Goal: Navigation & Orientation: Understand site structure

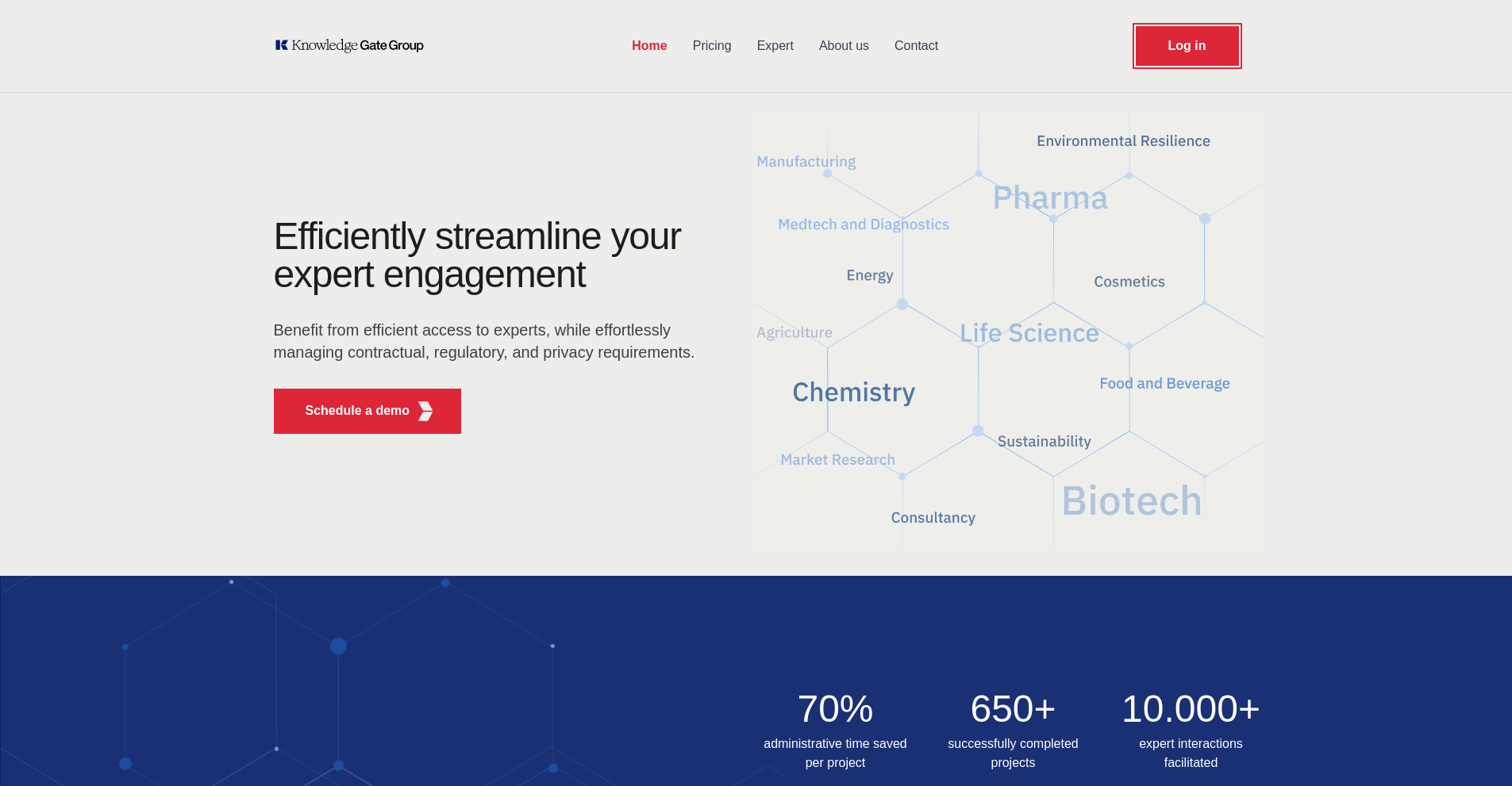
click at [1186, 55] on link "Log in" at bounding box center [1187, 46] width 103 height 40
click at [759, 55] on link "Expert" at bounding box center [775, 46] width 62 height 41
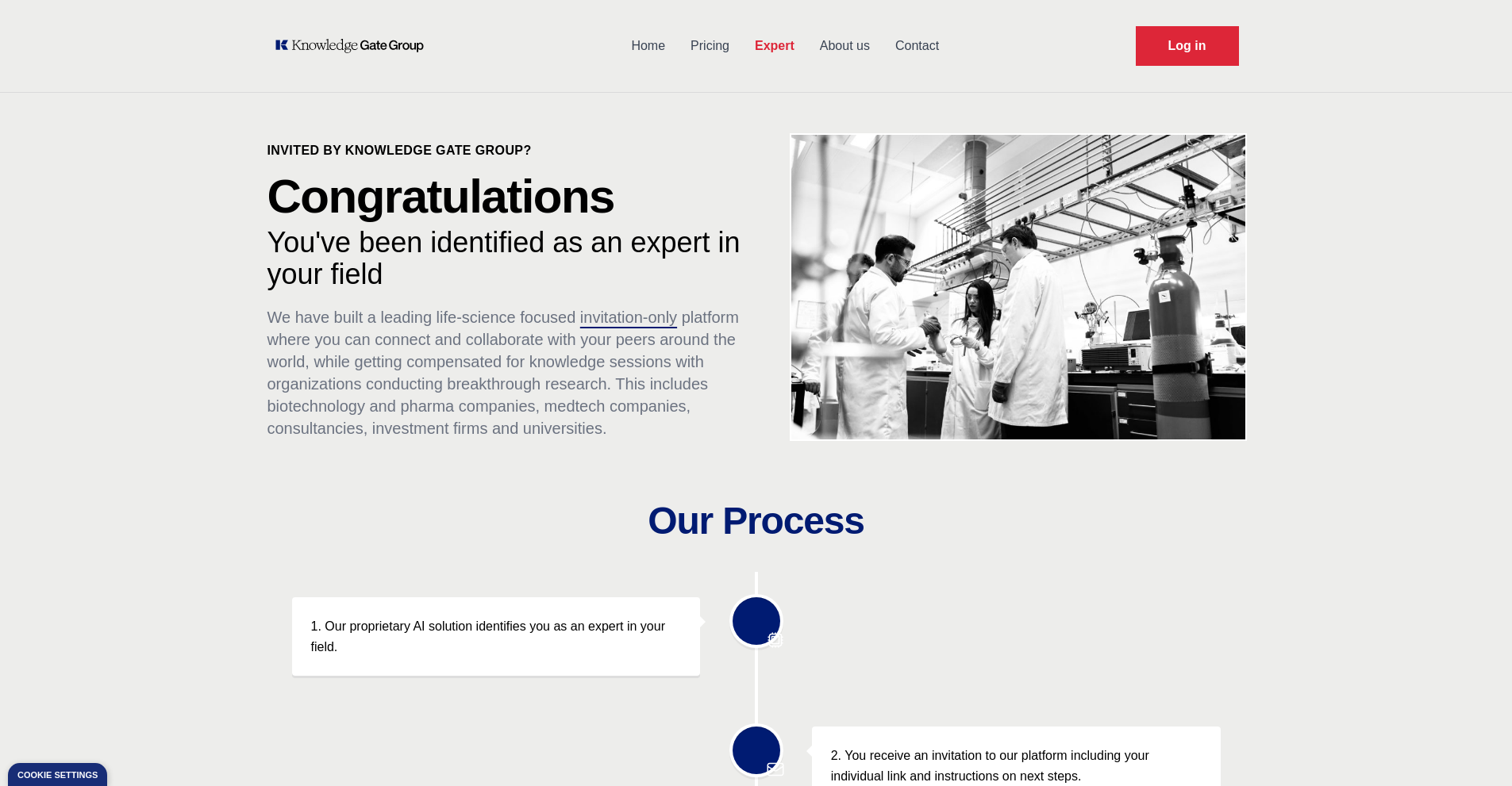
click at [715, 45] on link "Pricing" at bounding box center [710, 46] width 64 height 41
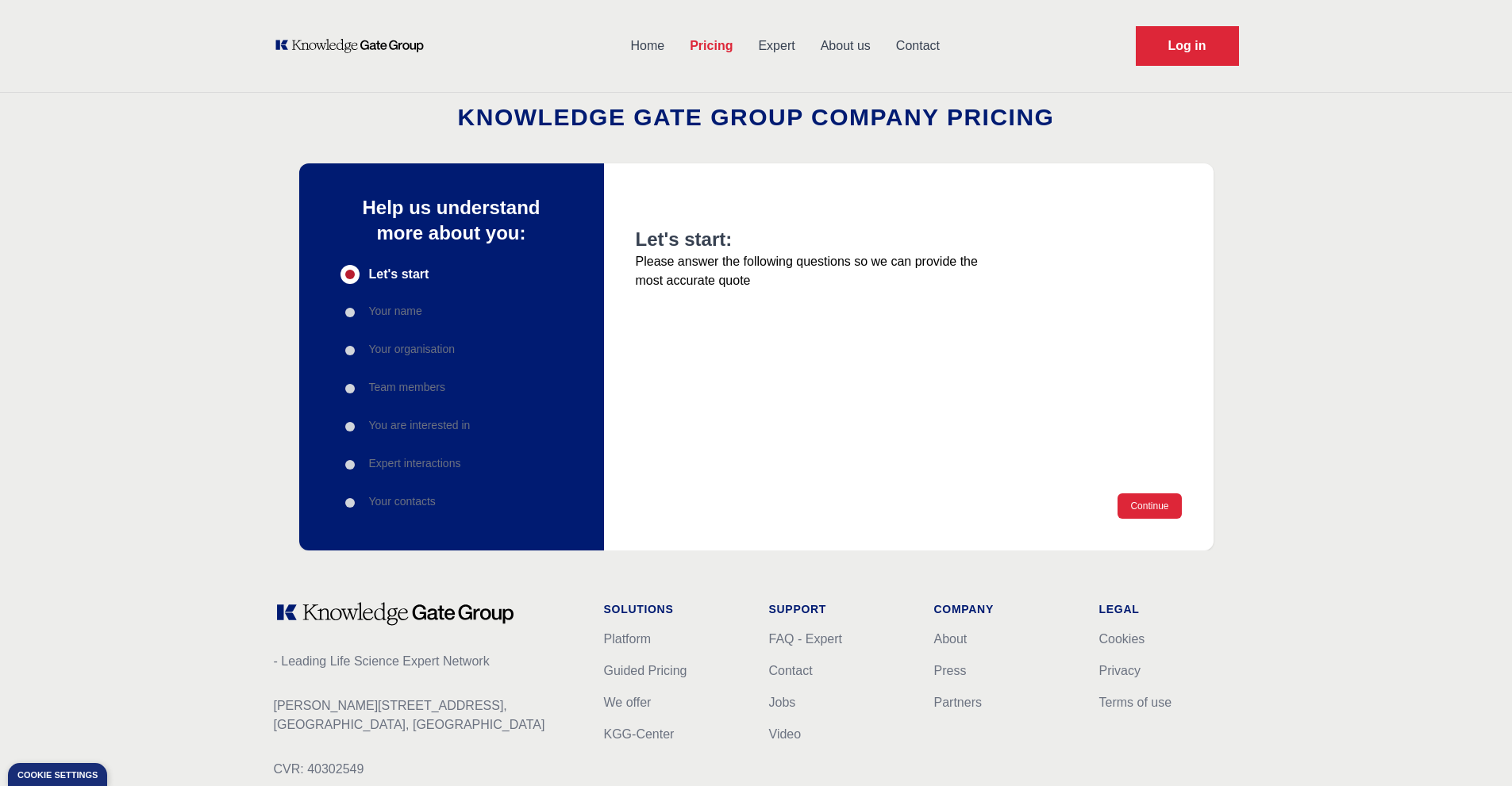
click at [753, 57] on link "Expert" at bounding box center [775, 46] width 62 height 41
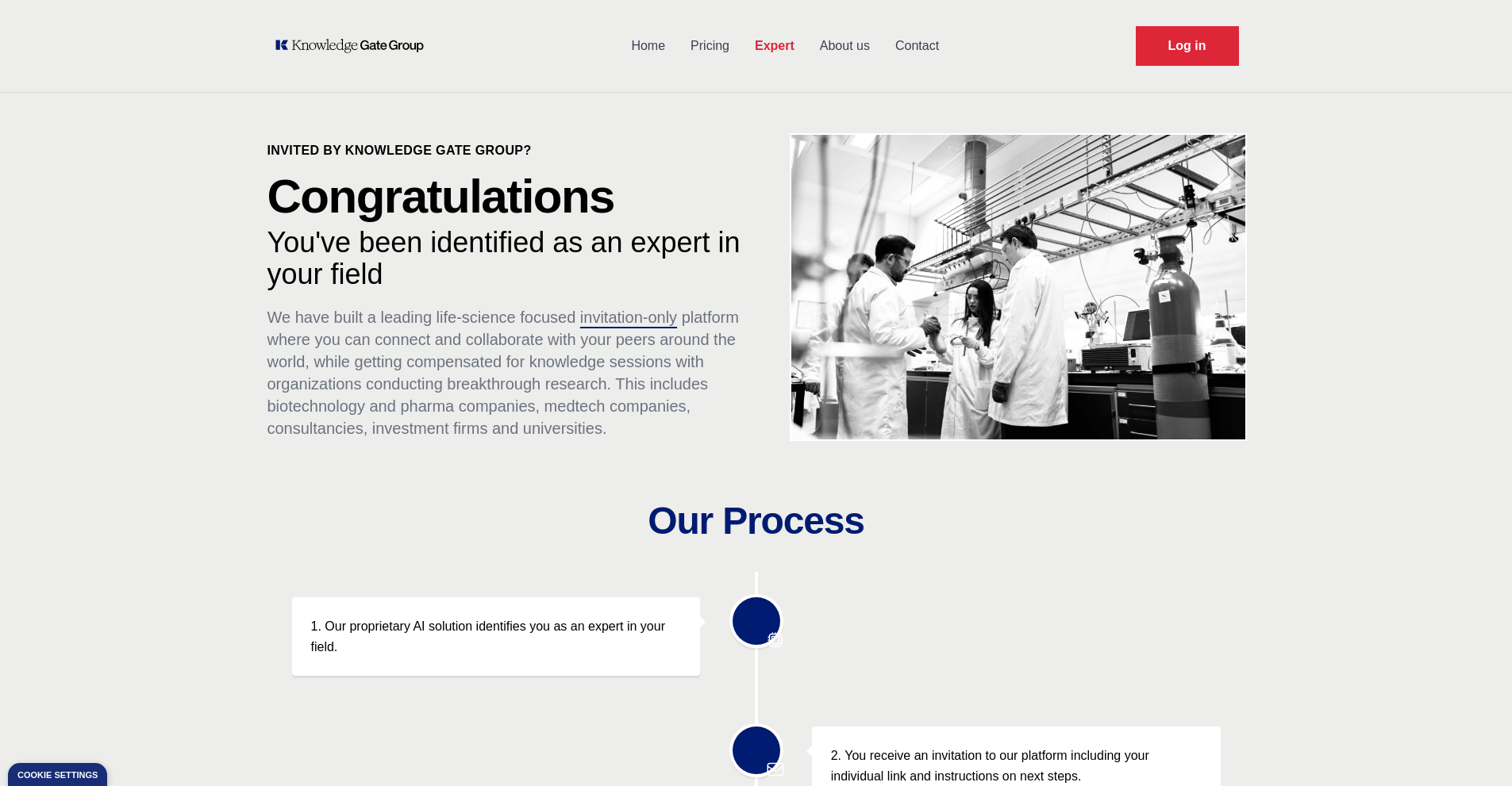
click at [858, 52] on link "About us" at bounding box center [844, 46] width 75 height 41
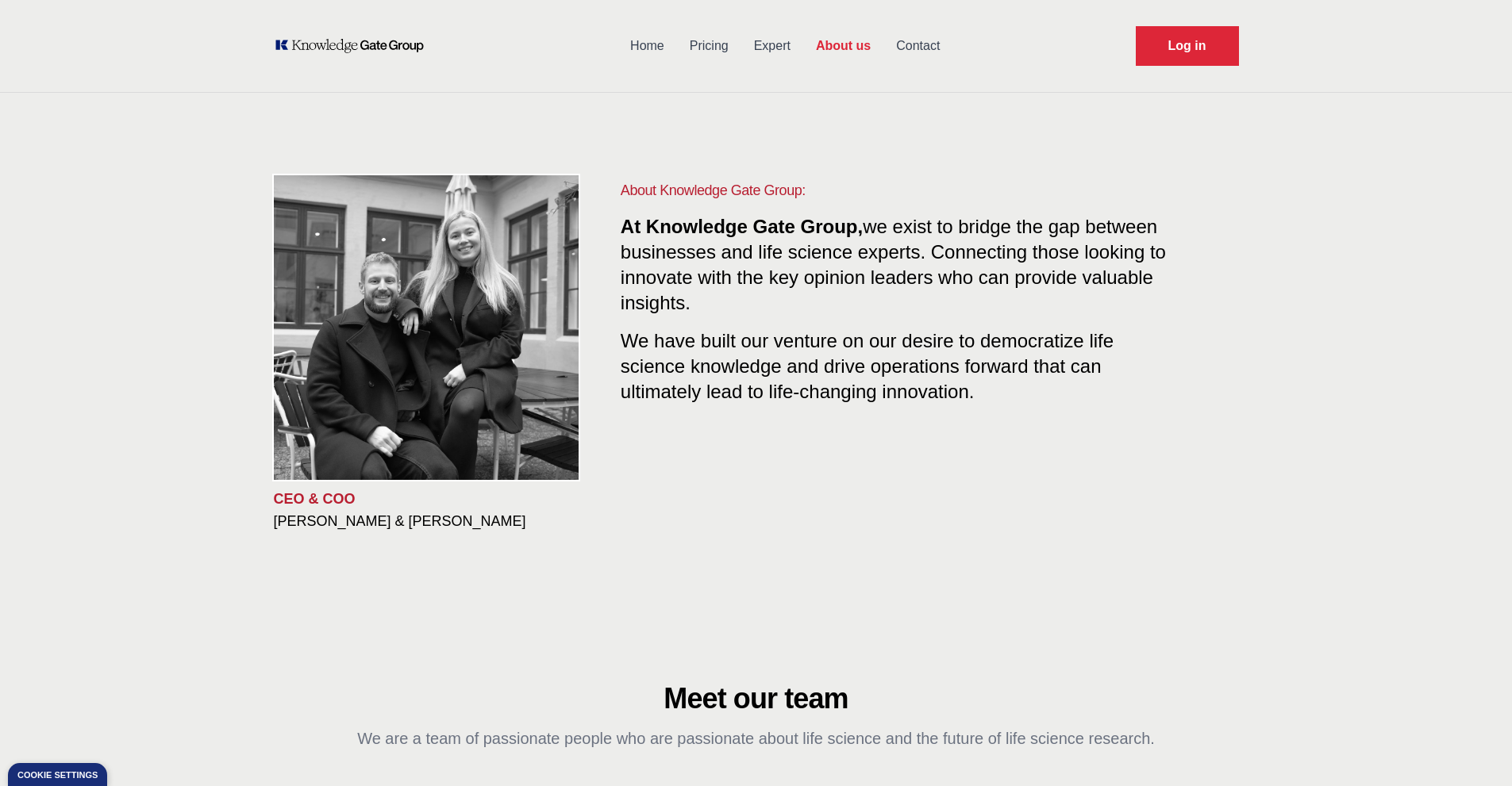
click at [657, 45] on link "Home" at bounding box center [647, 46] width 59 height 41
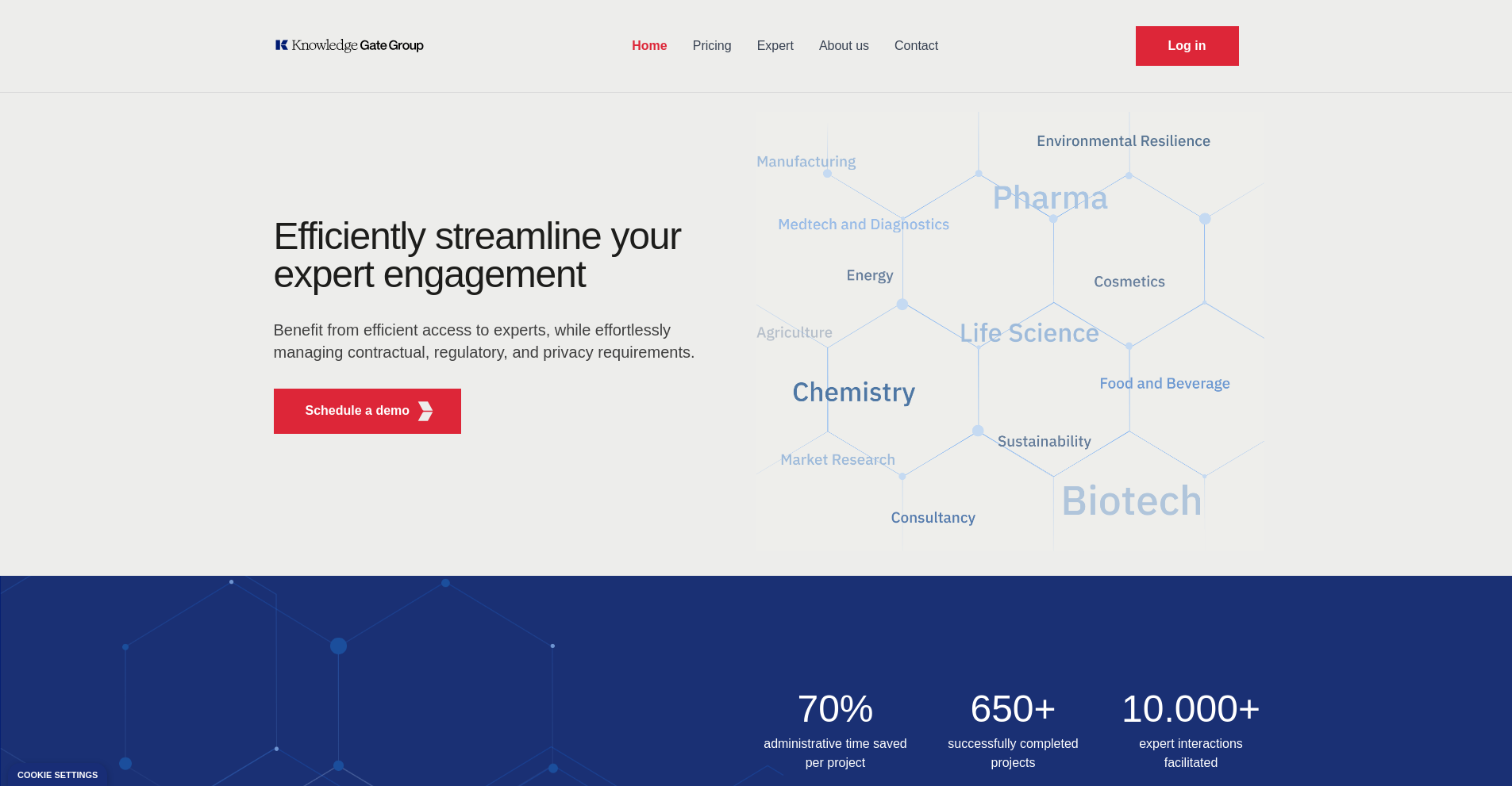
click at [689, 53] on link "Pricing" at bounding box center [712, 46] width 64 height 41
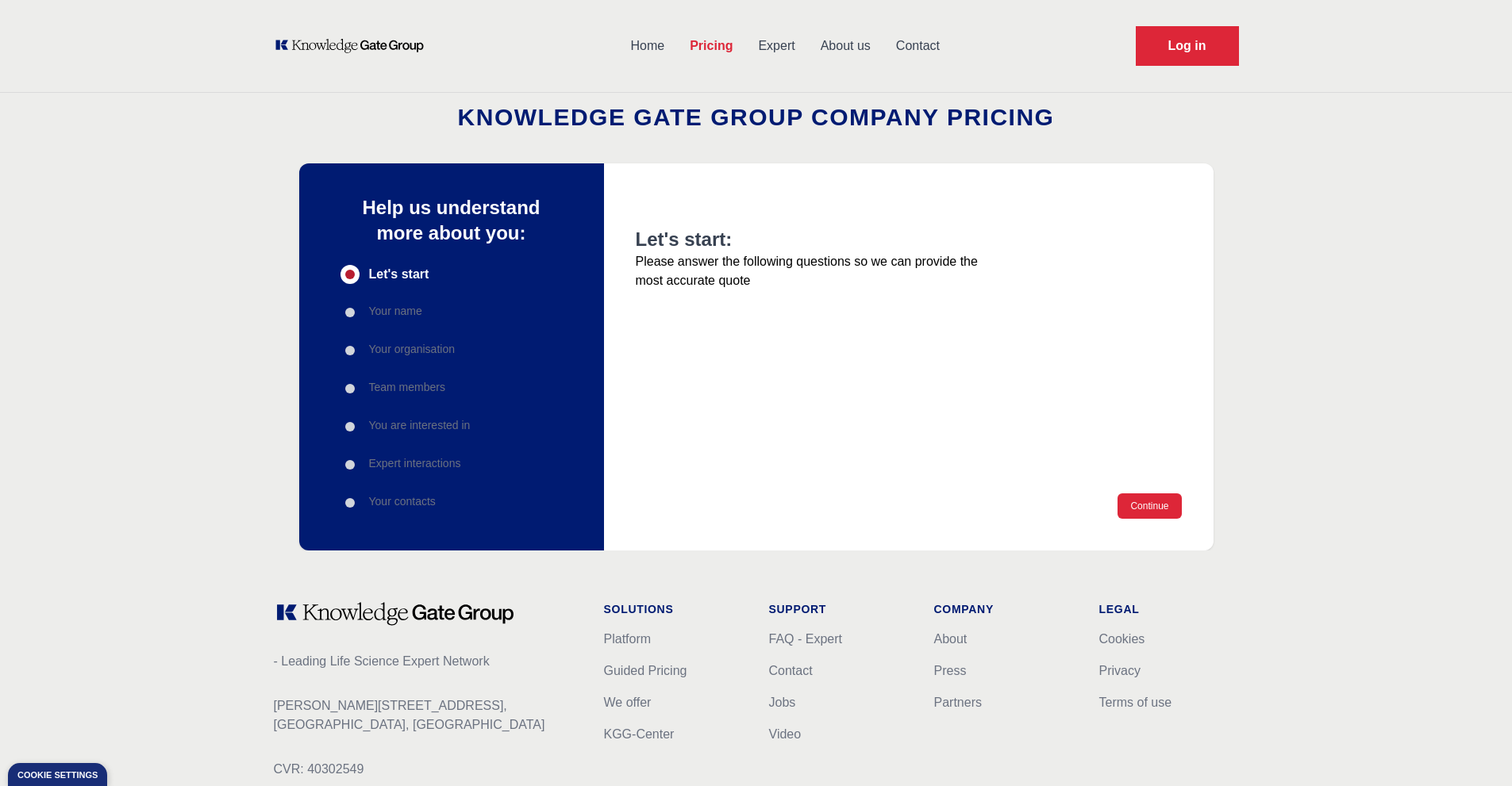
click at [769, 41] on link "Expert" at bounding box center [775, 46] width 62 height 41
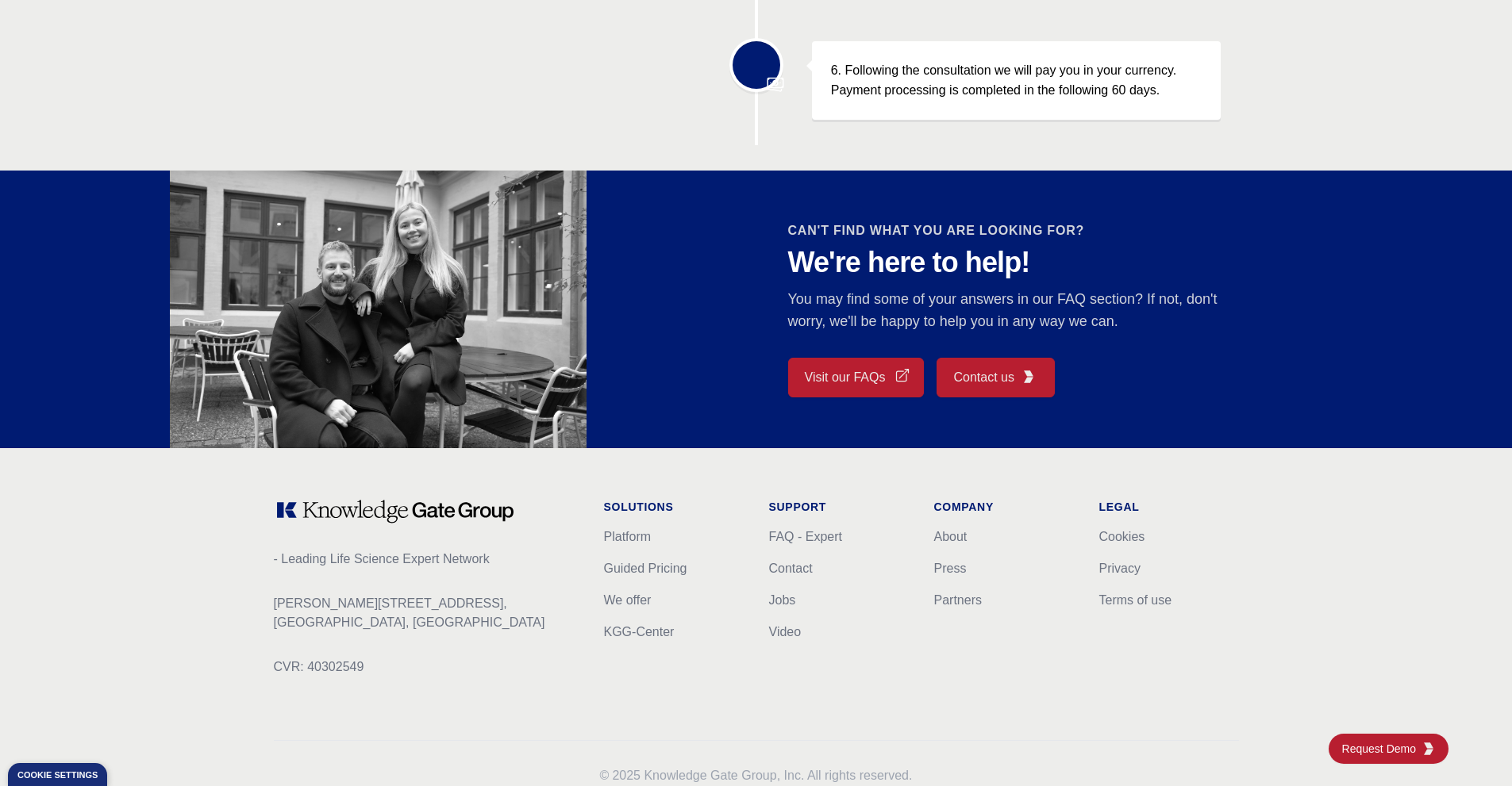
scroll to position [1312, 0]
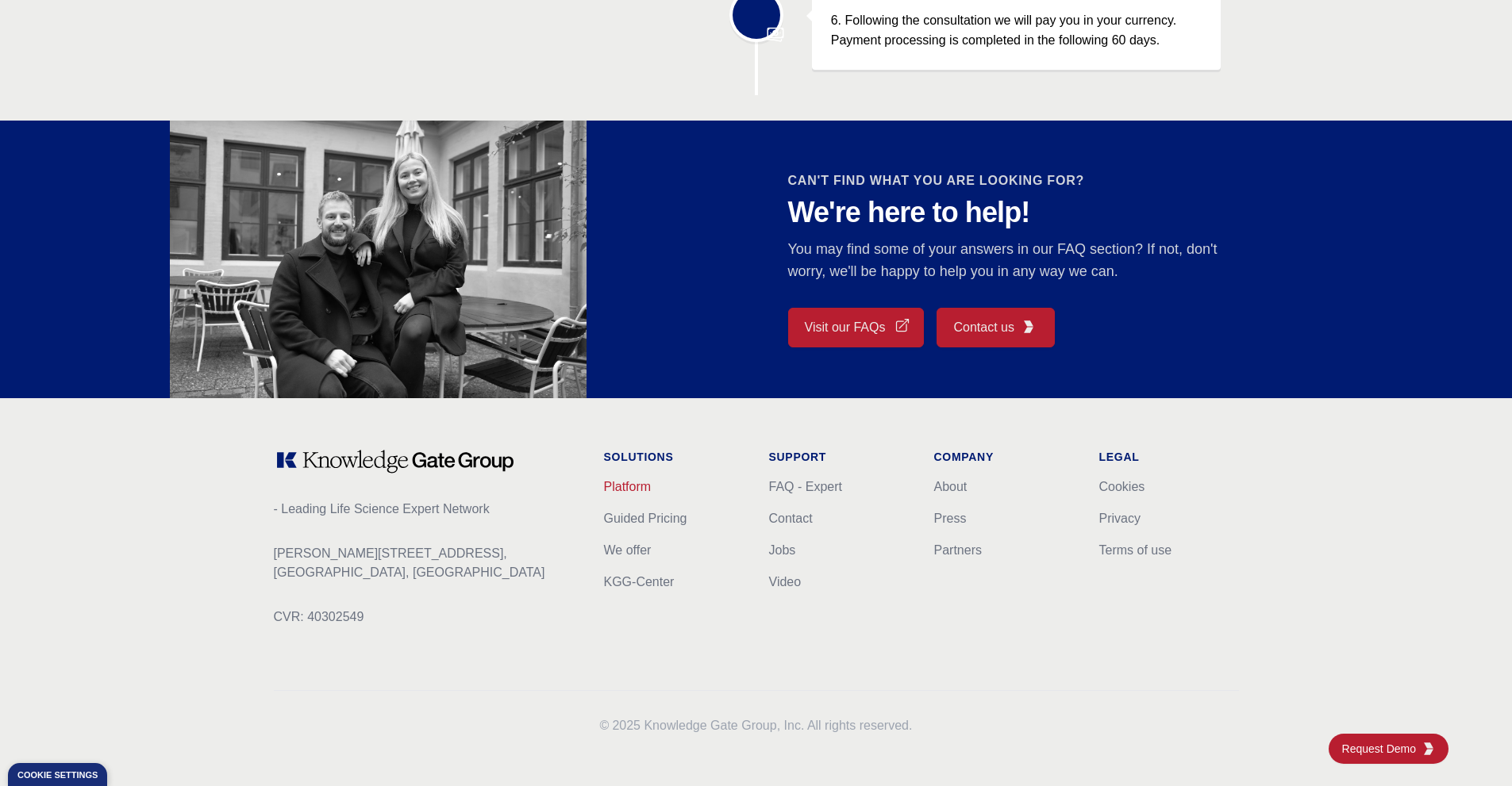
click at [649, 489] on link "Platform" at bounding box center [627, 486] width 47 height 14
